Goal: Information Seeking & Learning: Learn about a topic

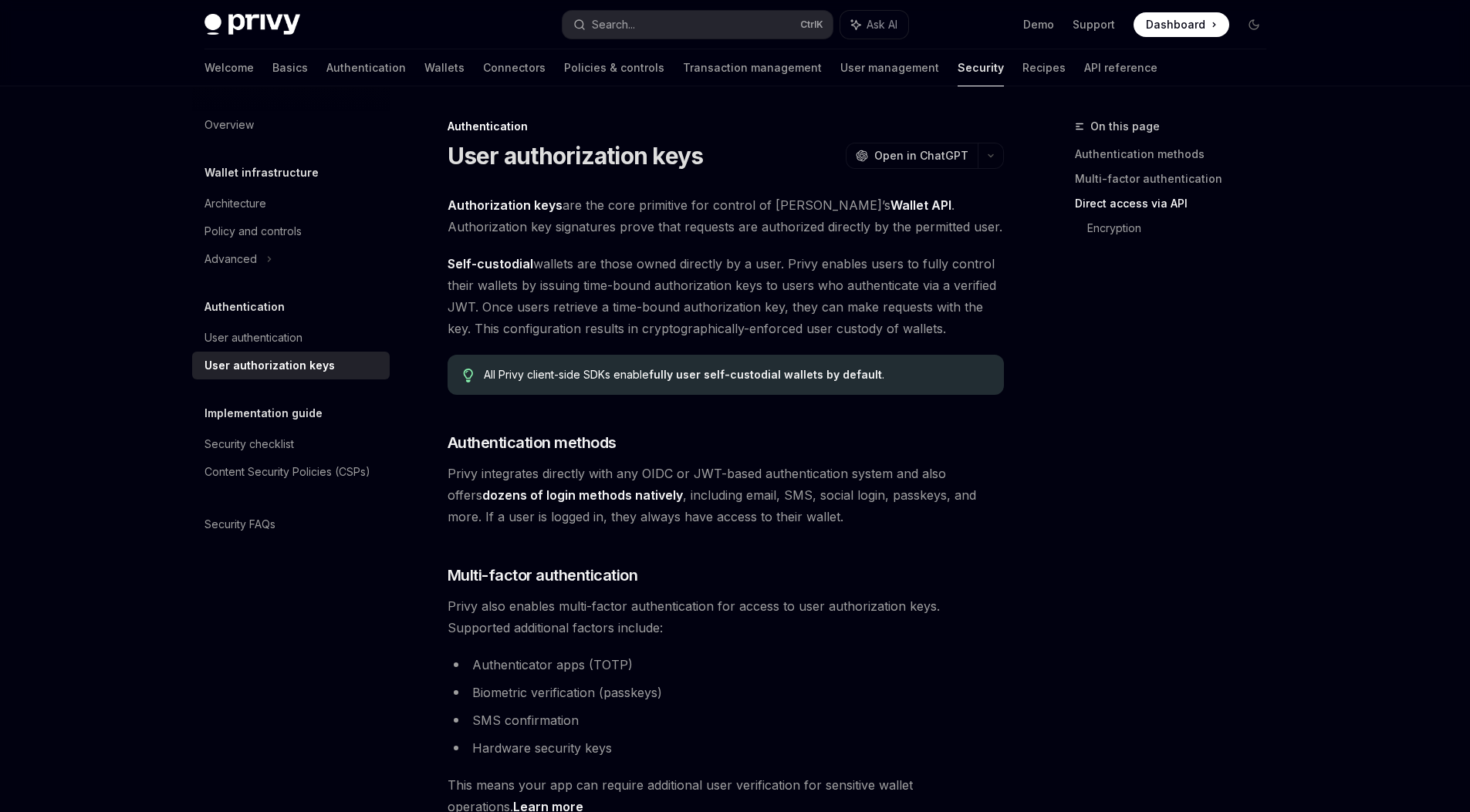
scroll to position [1217, 0]
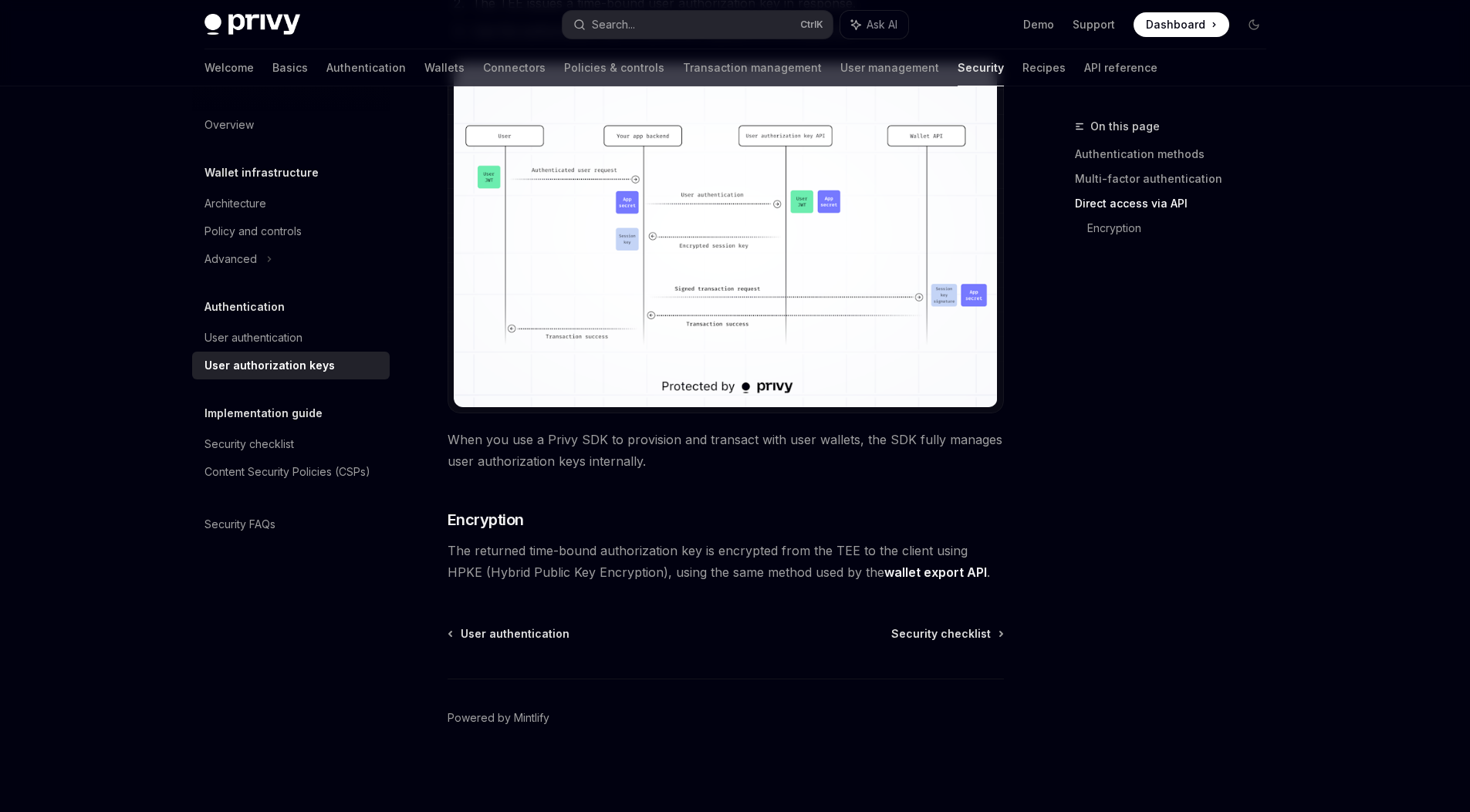
click at [1079, 440] on div "On this page Authentication methods Multi-factor authentication Direct access v…" at bounding box center [1161, 465] width 234 height 695
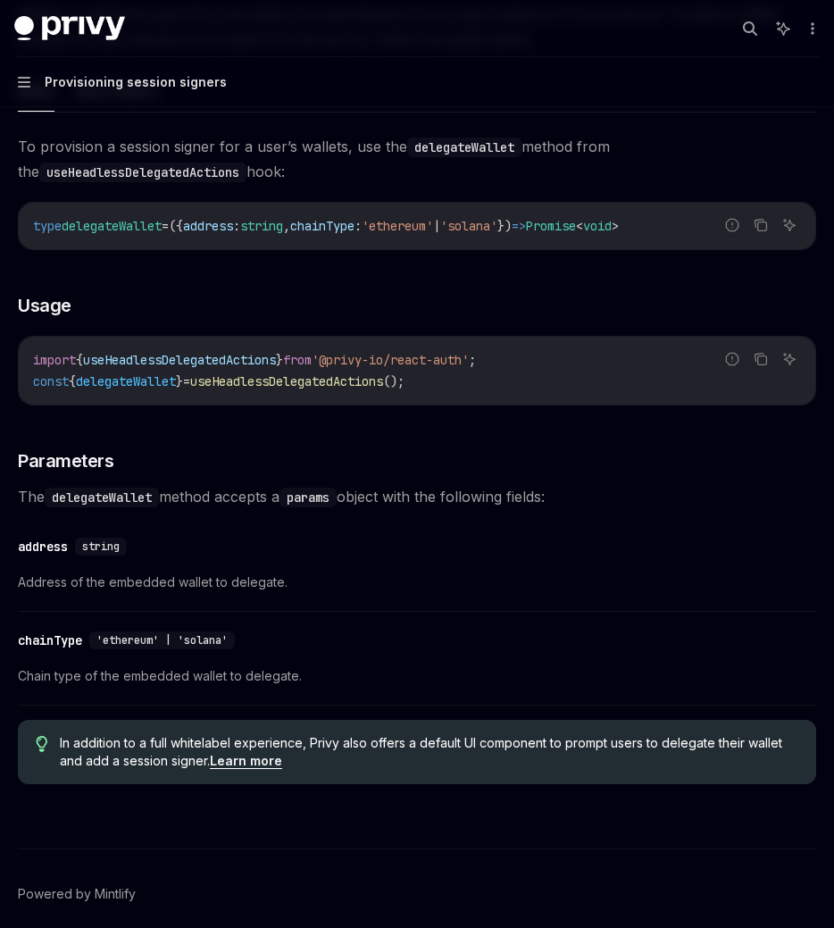
scroll to position [248, 0]
